Goal: Download file/media

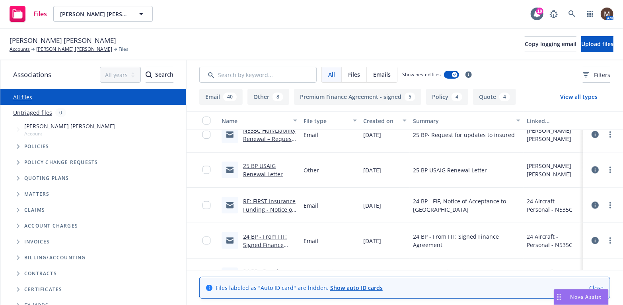
scroll to position [636, 0]
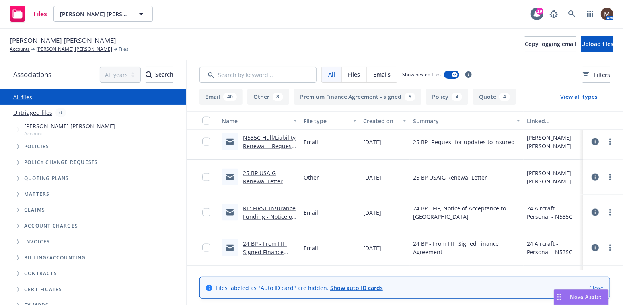
click at [277, 207] on link "RE: FIRST Insurance Funding - Notice of Financed Premium - C01451" at bounding box center [270, 221] width 54 height 33
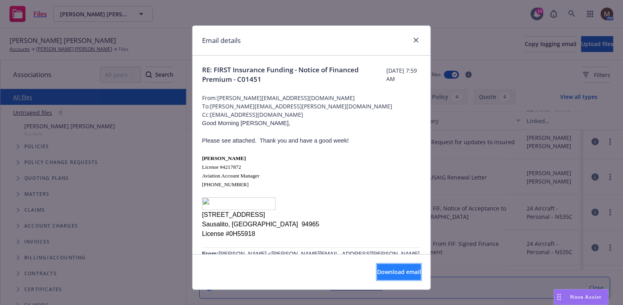
click at [398, 268] on span "Download email" at bounding box center [399, 272] width 44 height 8
drag, startPoint x: 411, startPoint y: 38, endPoint x: 254, endPoint y: 86, distance: 164.3
click at [414, 38] on icon "close" at bounding box center [416, 40] width 5 height 5
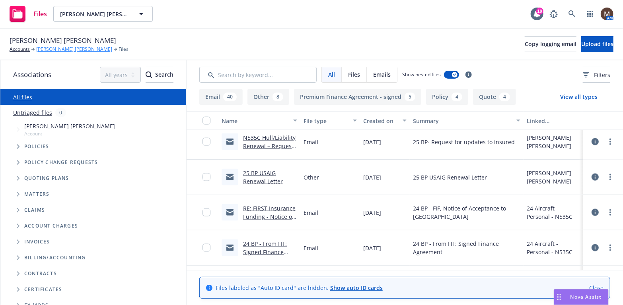
click at [53, 47] on link "[PERSON_NAME] [PERSON_NAME]" at bounding box center [74, 49] width 76 height 7
